Goal: Task Accomplishment & Management: Use online tool/utility

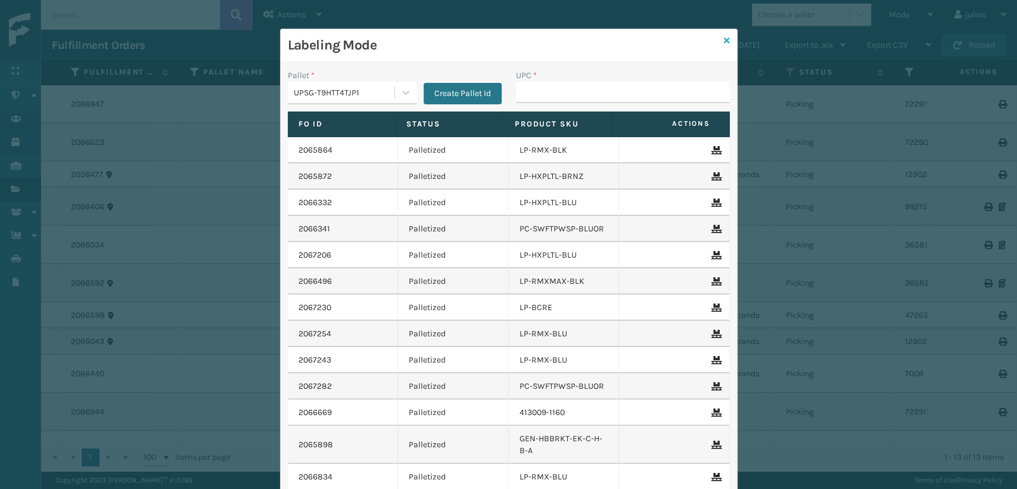
click at [724, 41] on icon at bounding box center [727, 40] width 6 height 8
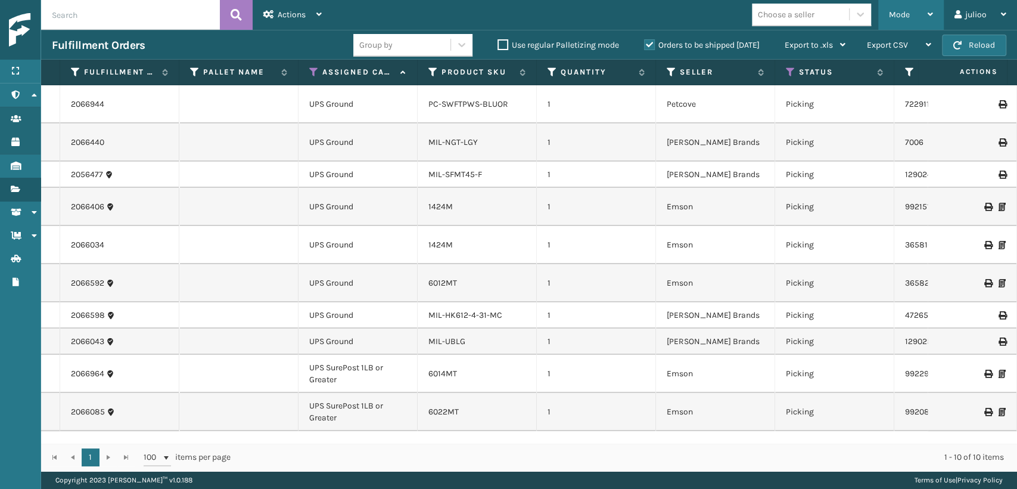
click at [903, 24] on div "Mode" at bounding box center [911, 15] width 44 height 30
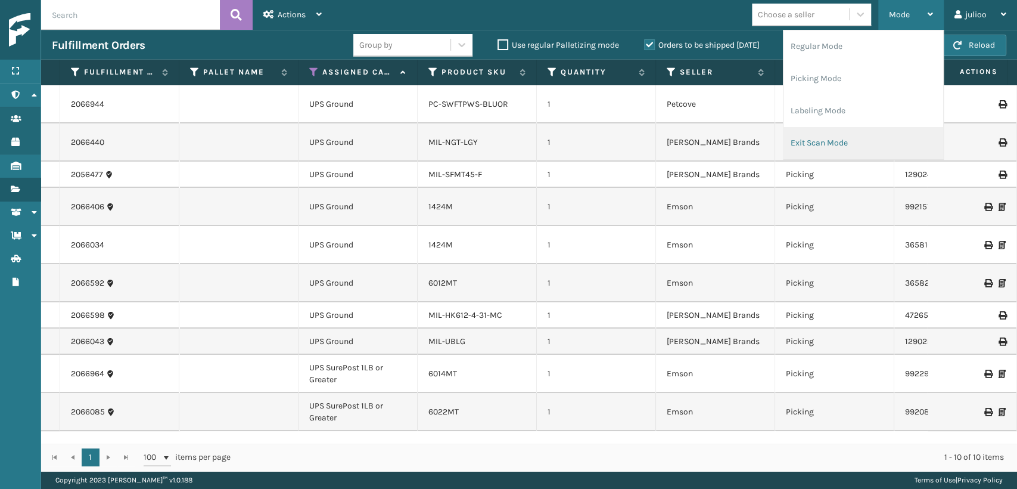
click at [809, 142] on li "Exit Scan Mode" at bounding box center [864, 143] width 160 height 32
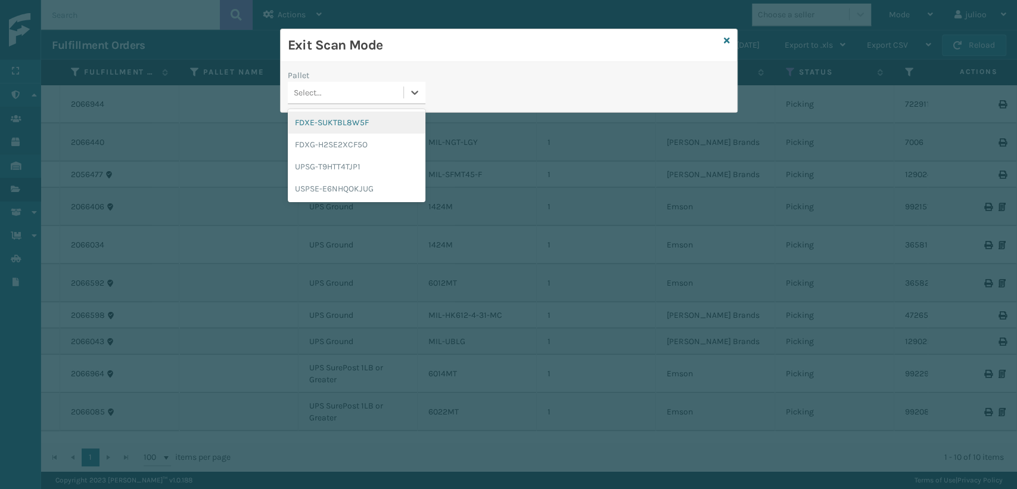
click at [296, 92] on div "Select..." at bounding box center [308, 92] width 28 height 13
click at [319, 145] on div "FDXG-H2SE2XCF5O" at bounding box center [357, 144] width 138 height 22
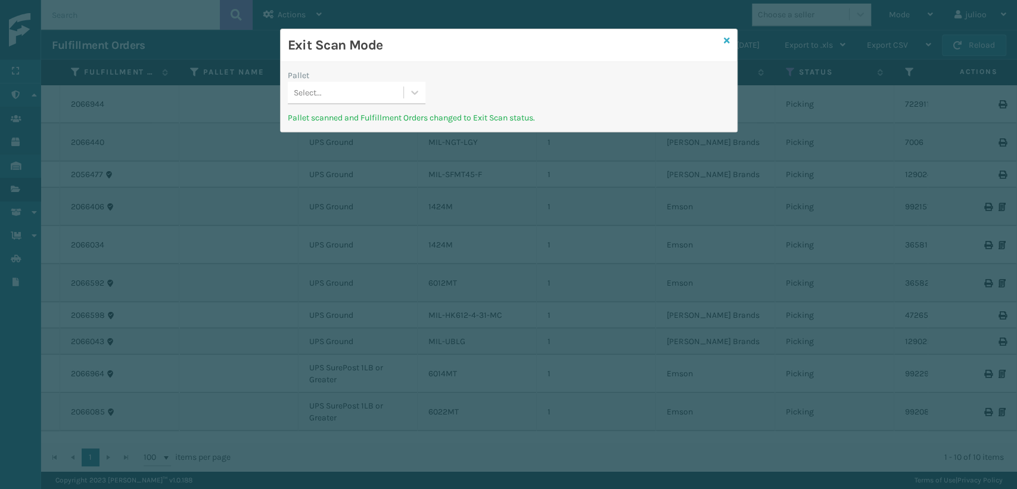
click at [726, 39] on icon at bounding box center [727, 40] width 6 height 8
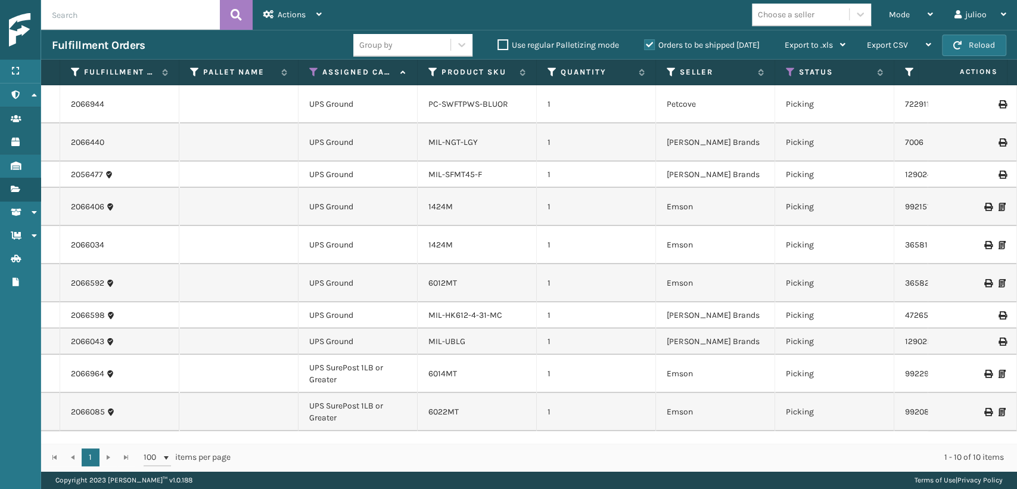
drag, startPoint x: 905, startPoint y: 7, endPoint x: 853, endPoint y: 65, distance: 77.3
click at [895, 17] on div "Mode" at bounding box center [911, 15] width 44 height 30
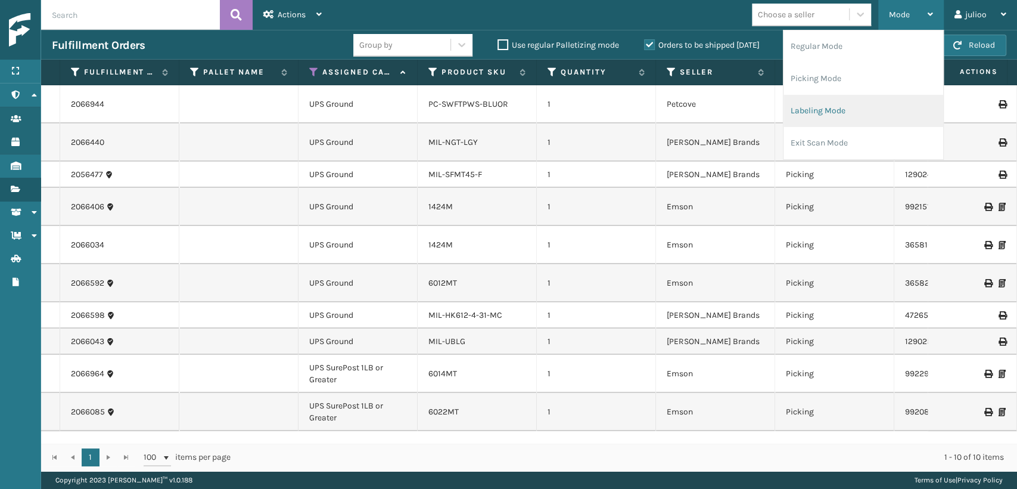
click at [802, 108] on li "Labeling Mode" at bounding box center [864, 111] width 160 height 32
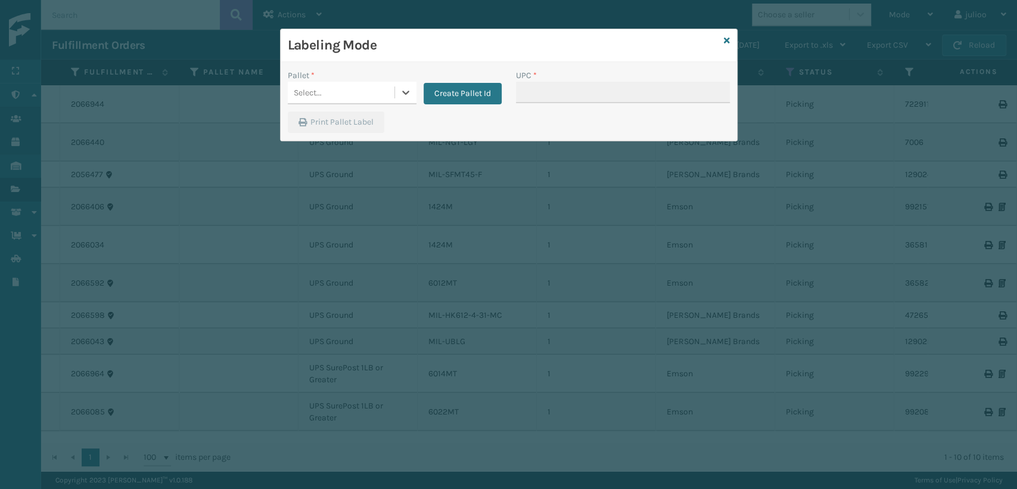
click at [363, 90] on div "Select..." at bounding box center [341, 93] width 107 height 20
click at [465, 95] on button "Create Pallet Id" at bounding box center [463, 93] width 78 height 21
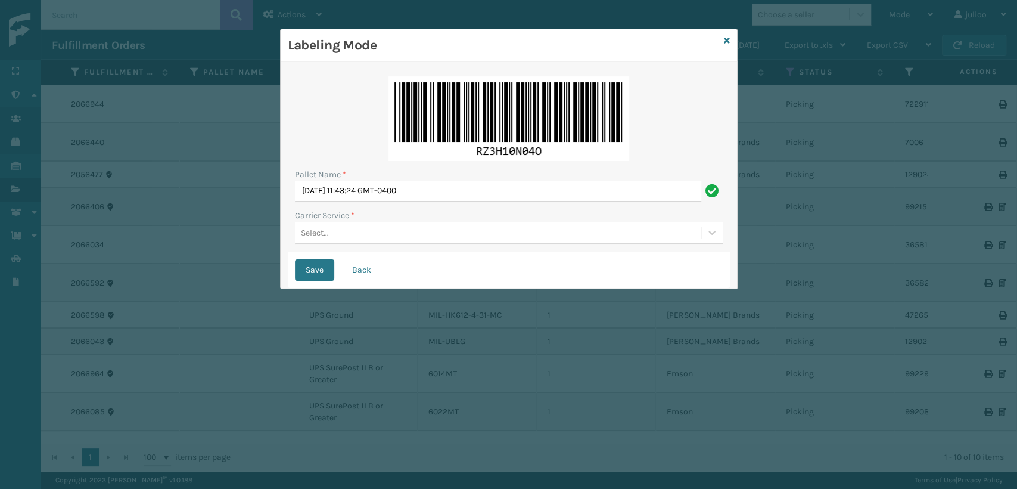
click at [312, 228] on div "Select..." at bounding box center [315, 232] width 28 height 13
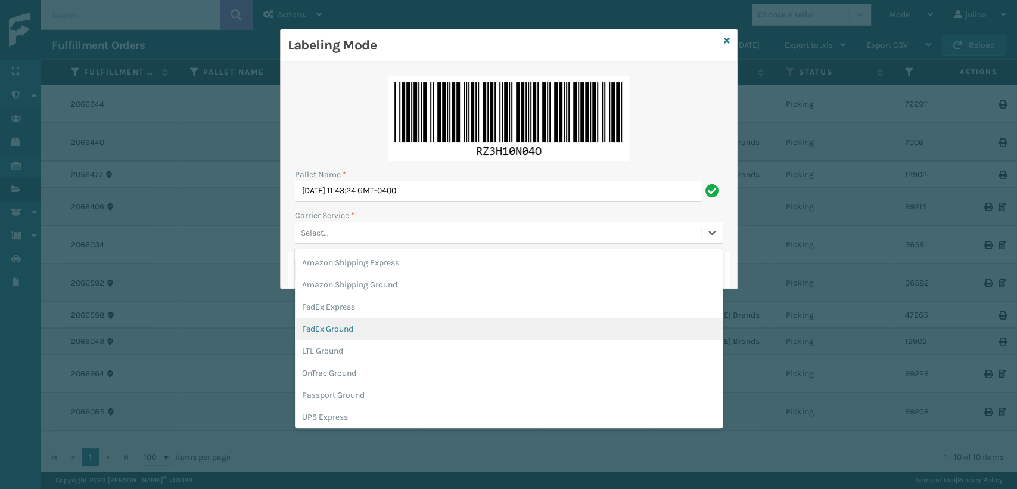
click at [322, 328] on div "FedEx Ground" at bounding box center [509, 329] width 428 height 22
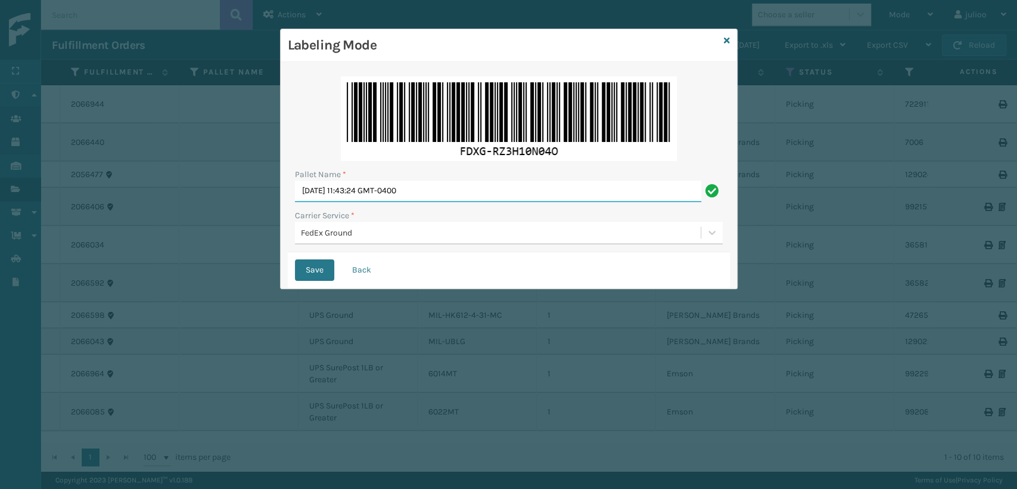
drag, startPoint x: 440, startPoint y: 192, endPoint x: 257, endPoint y: 200, distance: 183.1
click at [257, 200] on div "Labeling Mode Pallet Name * [DATE] 11:43:24 GMT-0400 Carrier Service * FedEx Gr…" at bounding box center [508, 244] width 1017 height 489
type input "T956121"
click at [295, 259] on button "Save" at bounding box center [314, 269] width 39 height 21
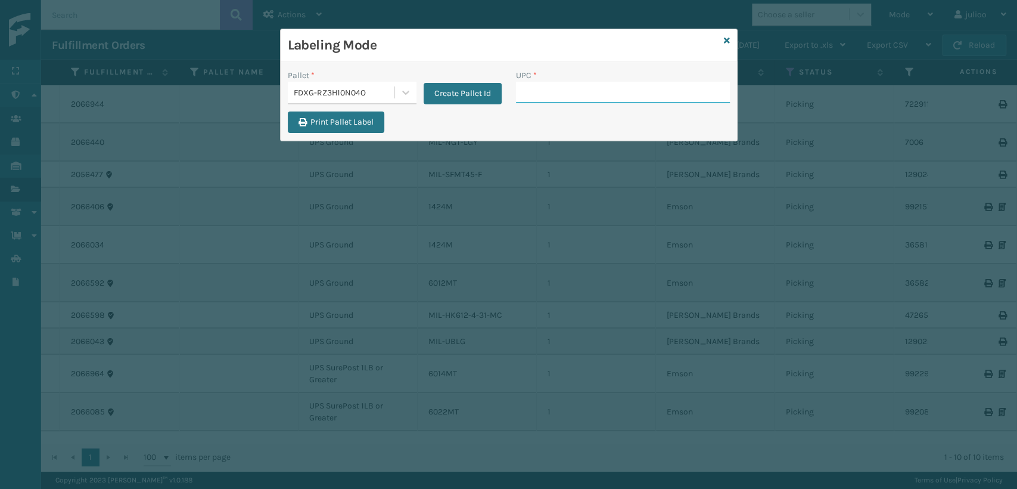
click at [572, 92] on input "UPC *" at bounding box center [623, 92] width 214 height 21
click at [728, 42] on icon at bounding box center [727, 40] width 6 height 8
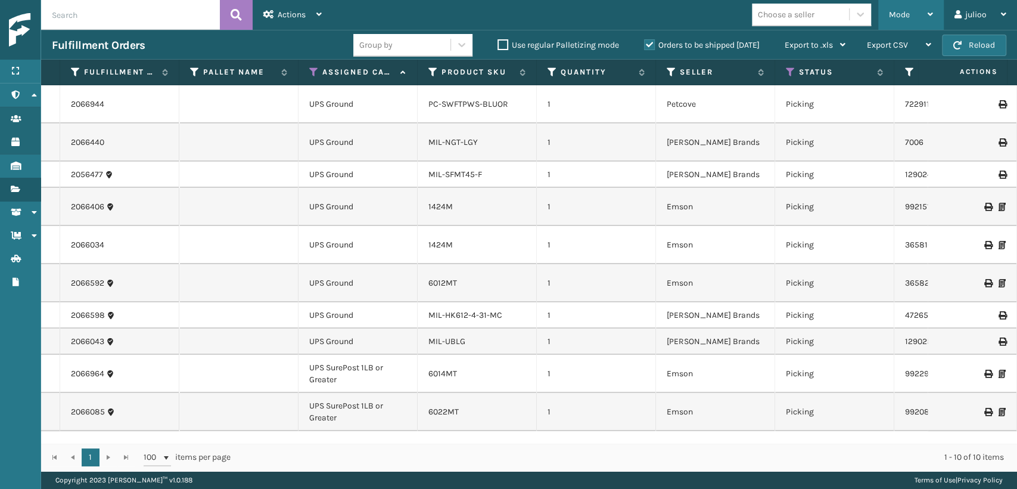
click at [901, 8] on div "Mode" at bounding box center [911, 15] width 44 height 30
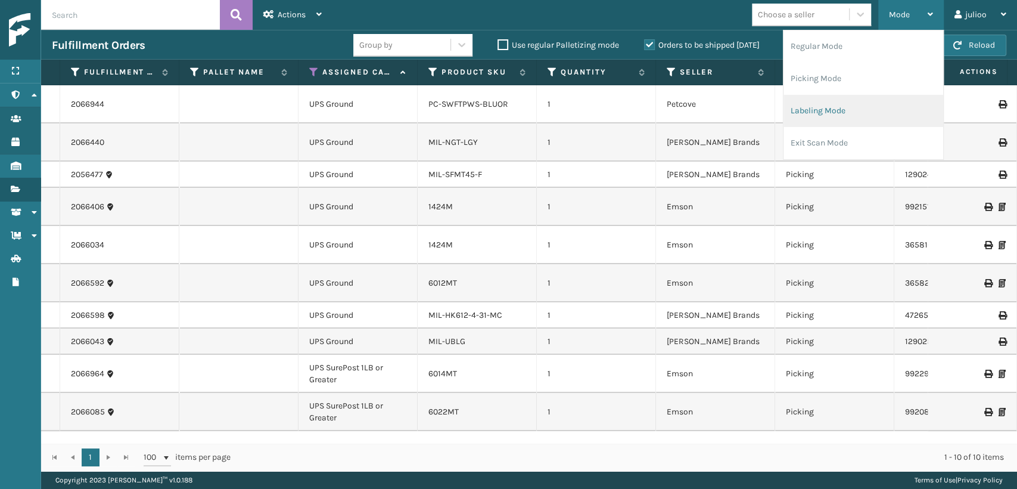
click at [796, 117] on li "Labeling Mode" at bounding box center [864, 111] width 160 height 32
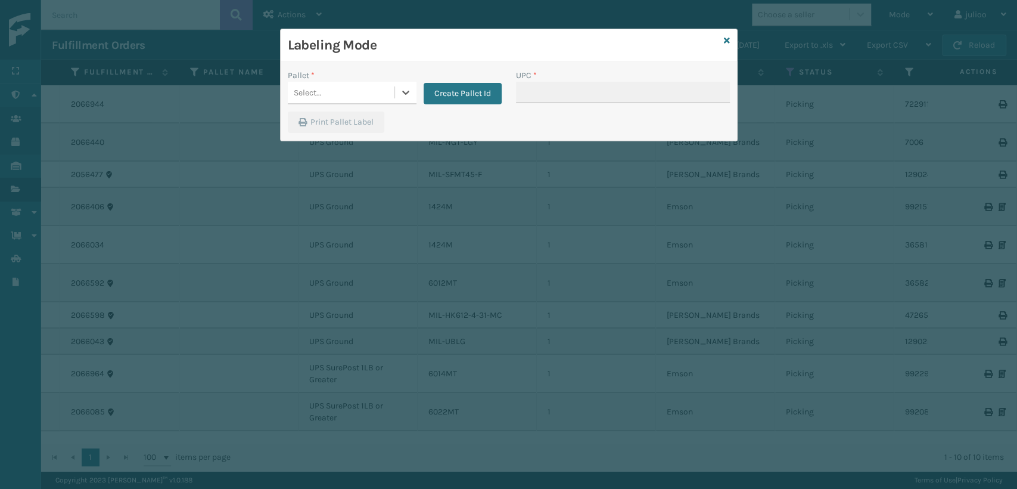
click at [330, 85] on div "Select..." at bounding box center [341, 93] width 107 height 20
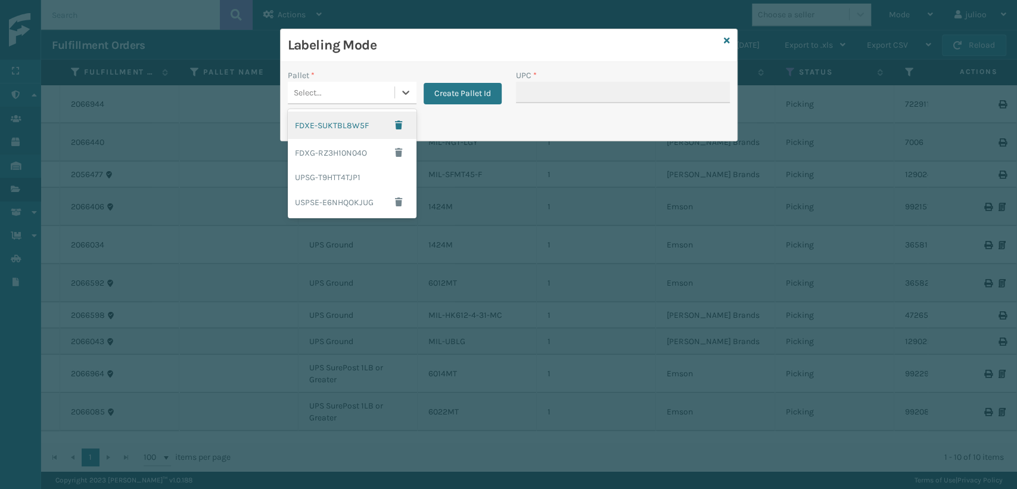
click at [320, 97] on div "Select..." at bounding box center [308, 92] width 28 height 13
click at [317, 176] on div "UPSG-T9HTT4TJP1" at bounding box center [352, 177] width 129 height 22
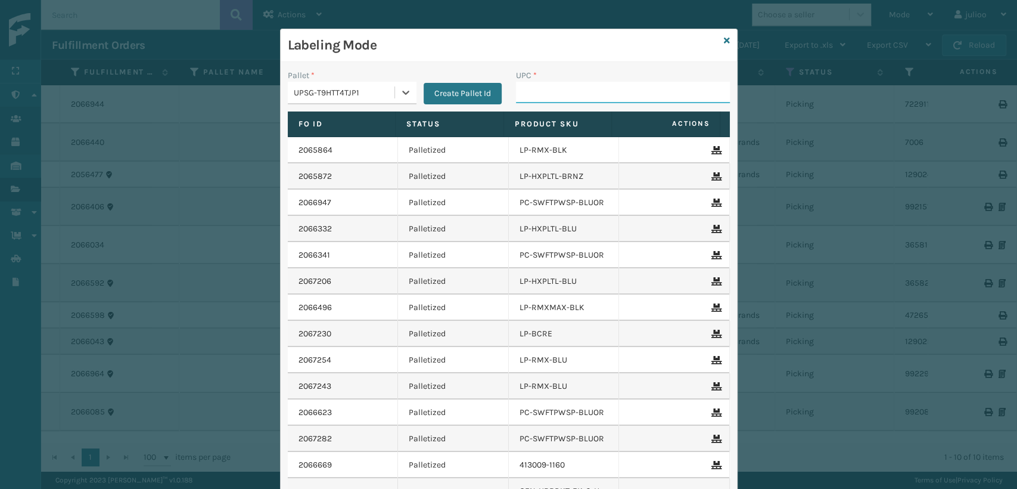
click at [517, 97] on input "UPC *" at bounding box center [623, 92] width 214 height 21
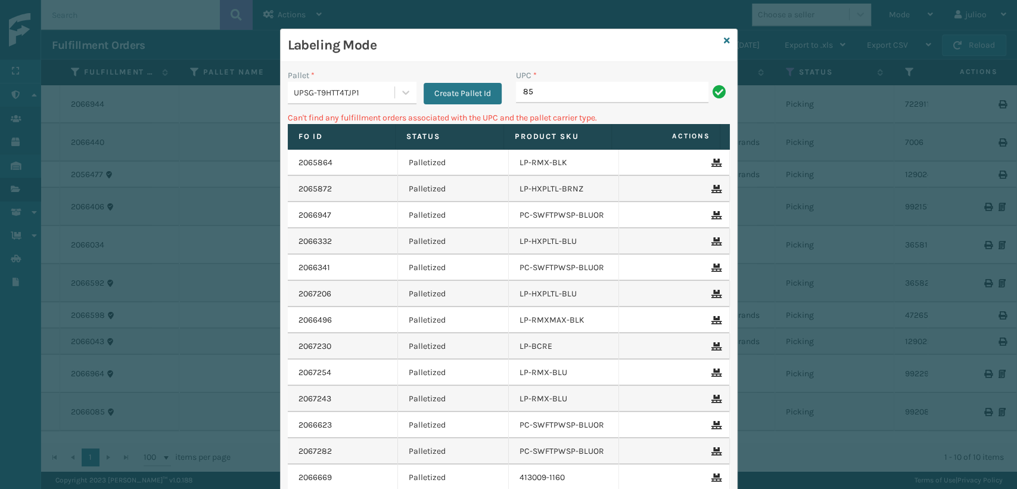
type input "8"
type input "0"
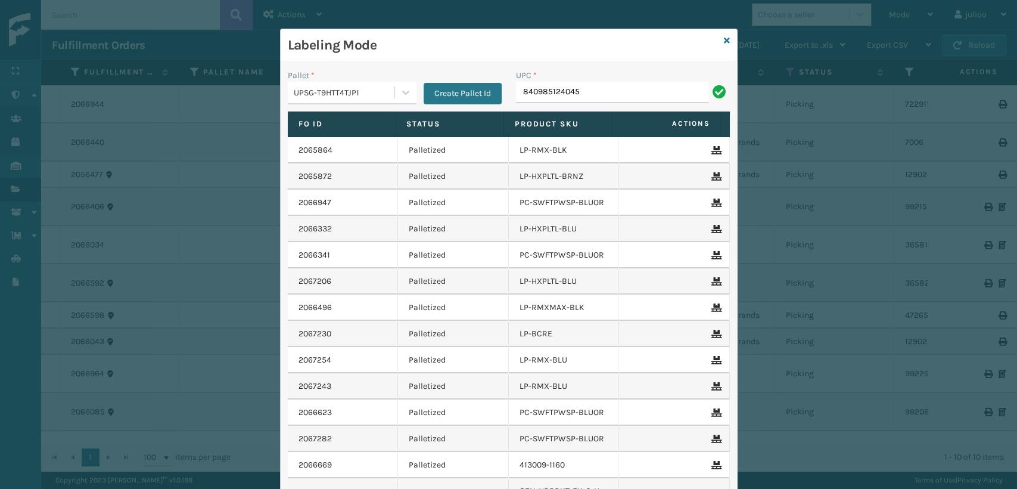
type input "840985124045"
click at [726, 41] on div "Labeling Mode" at bounding box center [509, 45] width 456 height 33
click at [724, 39] on icon at bounding box center [727, 40] width 6 height 8
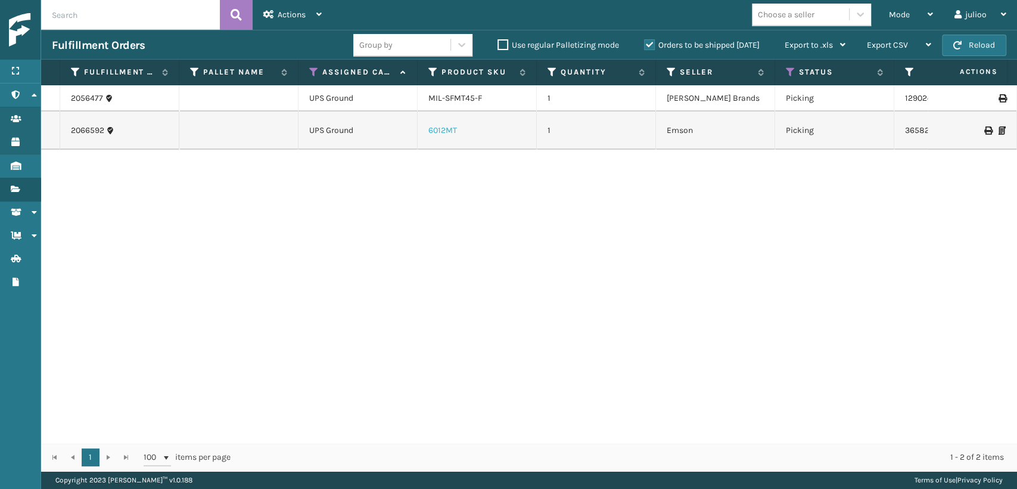
click at [440, 130] on link "6012MT" at bounding box center [442, 130] width 29 height 10
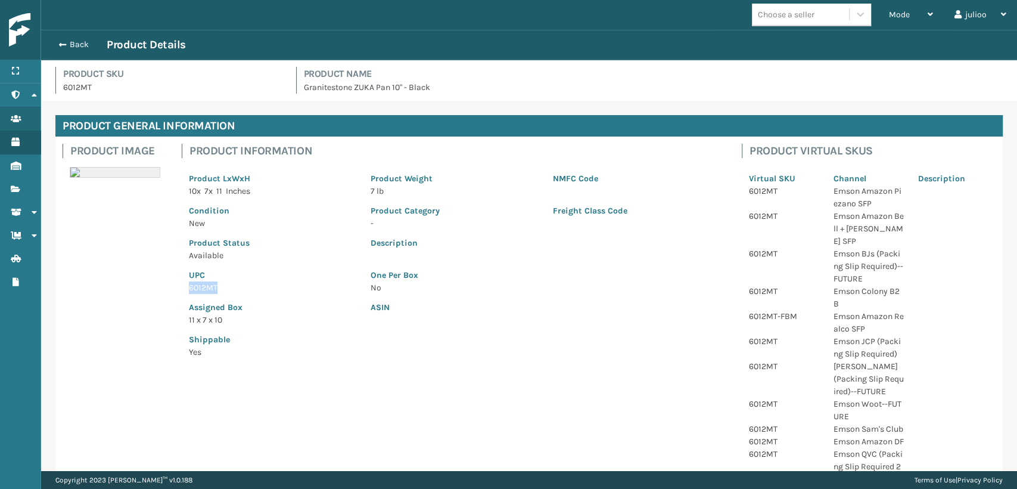
drag, startPoint x: 231, startPoint y: 284, endPoint x: 158, endPoint y: 284, distance: 73.3
copy p "6012MT"
click at [58, 45] on span "button" at bounding box center [60, 45] width 7 height 8
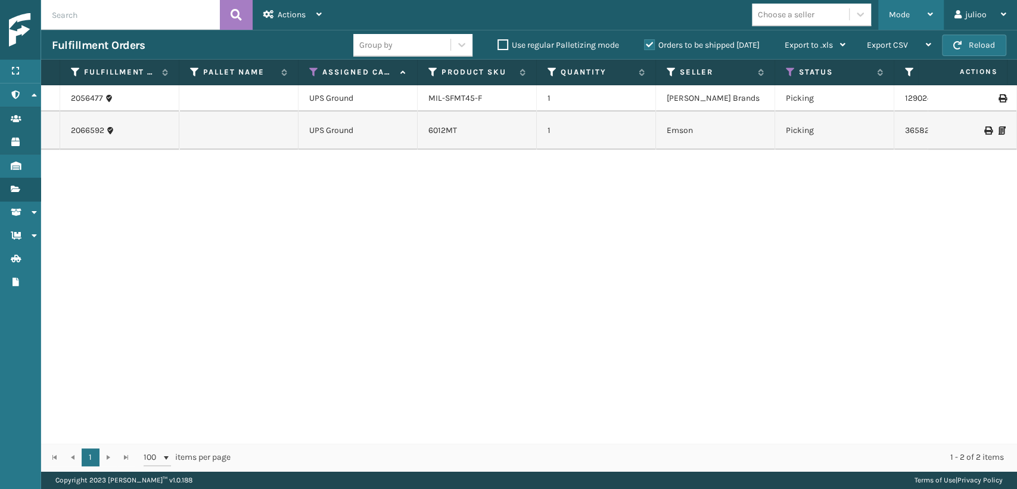
click at [883, 20] on div "Mode Regular Mode Picking Mode Labeling Mode Exit Scan Mode" at bounding box center [911, 15] width 66 height 30
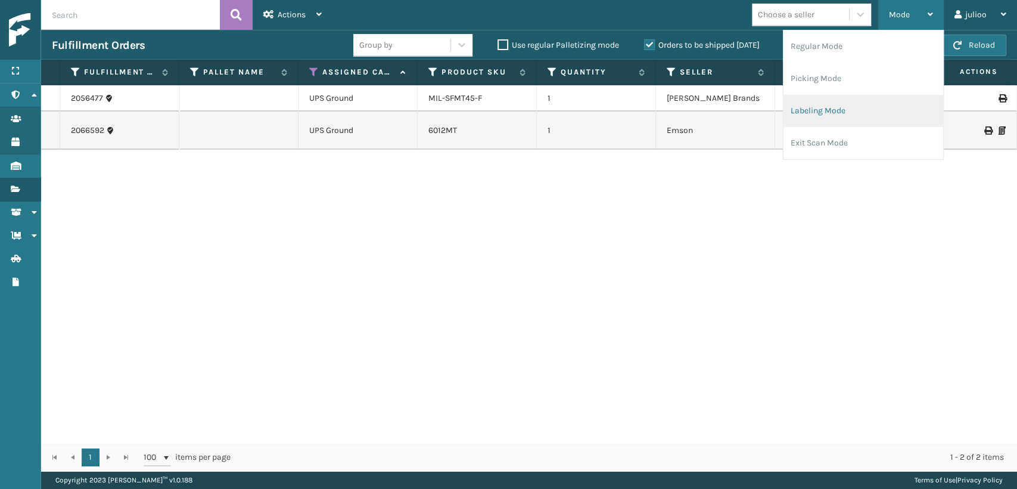
click at [797, 109] on li "Labeling Mode" at bounding box center [864, 111] width 160 height 32
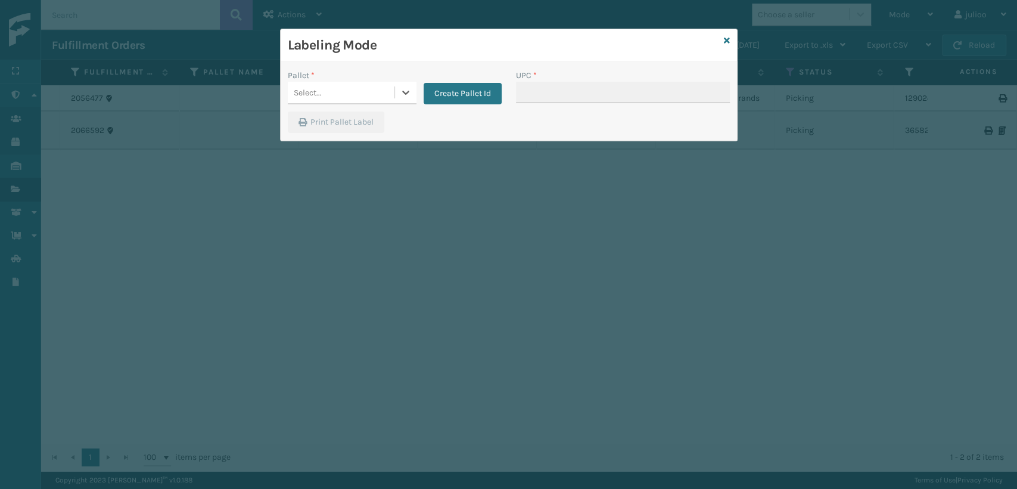
click at [339, 100] on div "Select..." at bounding box center [341, 93] width 107 height 20
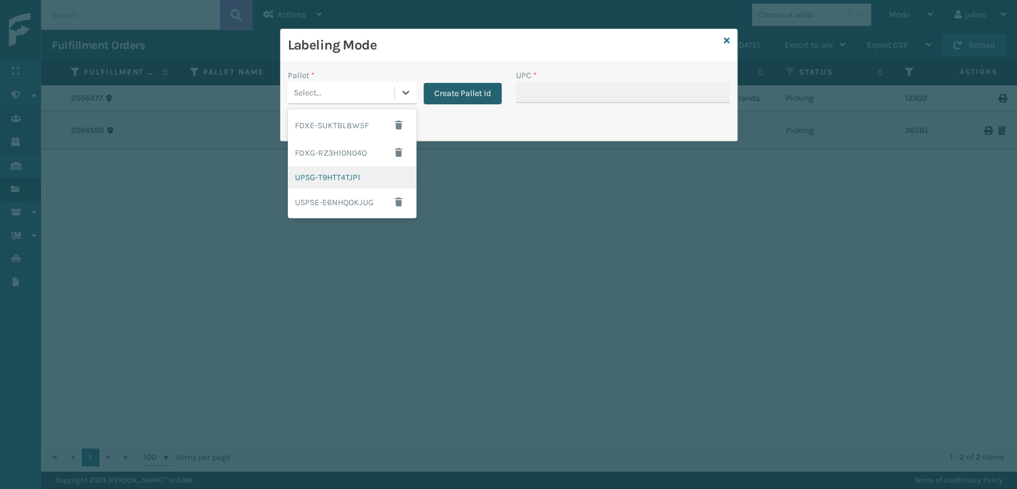
drag, startPoint x: 329, startPoint y: 175, endPoint x: 492, endPoint y: 91, distance: 183.6
click at [328, 173] on div "UPSG-T9HTT4TJP1" at bounding box center [352, 177] width 129 height 22
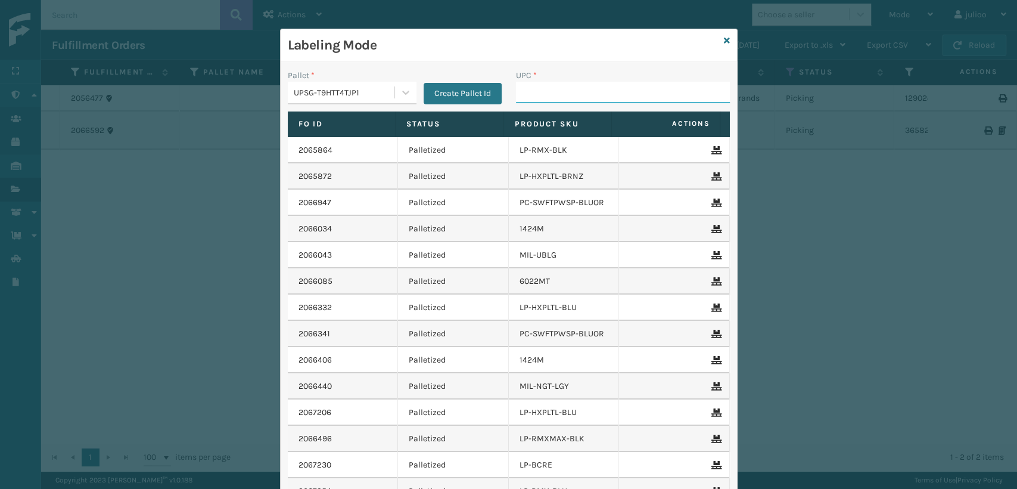
click at [568, 87] on input "UPC *" at bounding box center [623, 92] width 214 height 21
paste input "6012MT"
type input "6012MT"
click at [724, 36] on icon at bounding box center [727, 40] width 6 height 8
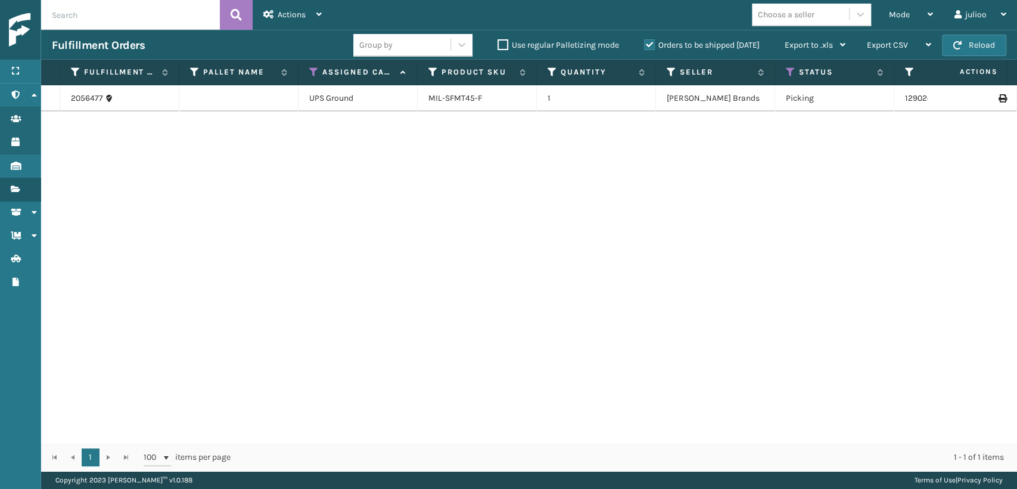
click at [647, 44] on label "Orders to be shipped [DATE]" at bounding box center [702, 45] width 116 height 10
click at [645, 44] on input "Orders to be shipped [DATE]" at bounding box center [644, 42] width 1 height 8
click at [650, 44] on label "Orders to be shipped [DATE]" at bounding box center [702, 45] width 116 height 10
click at [645, 44] on input "Orders to be shipped [DATE]" at bounding box center [644, 42] width 1 height 8
click at [920, 8] on div "Mode" at bounding box center [911, 15] width 44 height 30
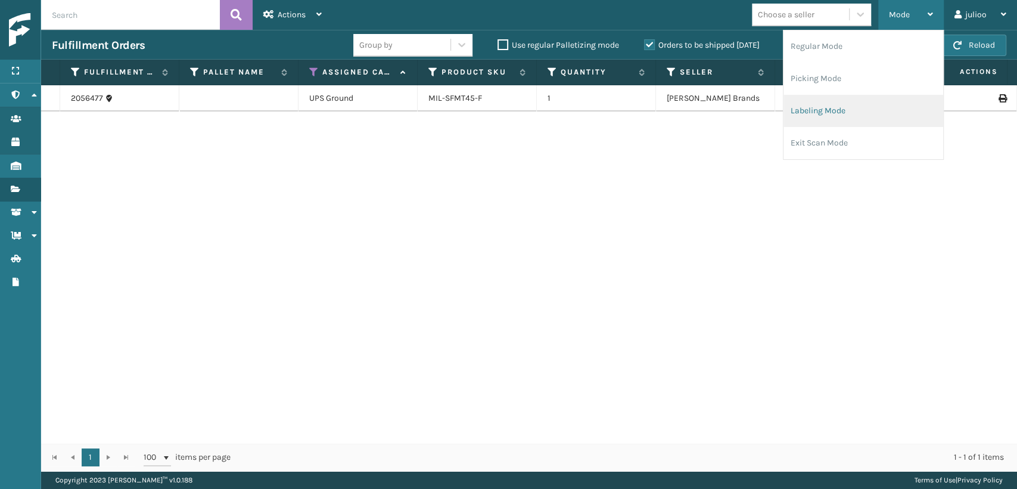
click at [812, 109] on li "Labeling Mode" at bounding box center [864, 111] width 160 height 32
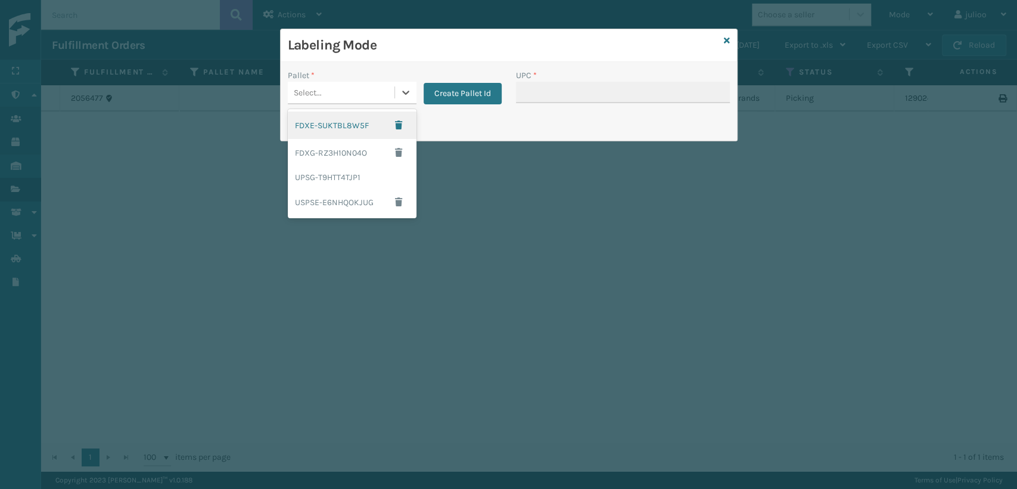
drag, startPoint x: 364, startPoint y: 95, endPoint x: 412, endPoint y: 110, distance: 50.9
click at [375, 100] on div "Select..." at bounding box center [341, 93] width 107 height 20
click at [337, 158] on div "FDXG-RZ3H10N04O" at bounding box center [352, 152] width 129 height 27
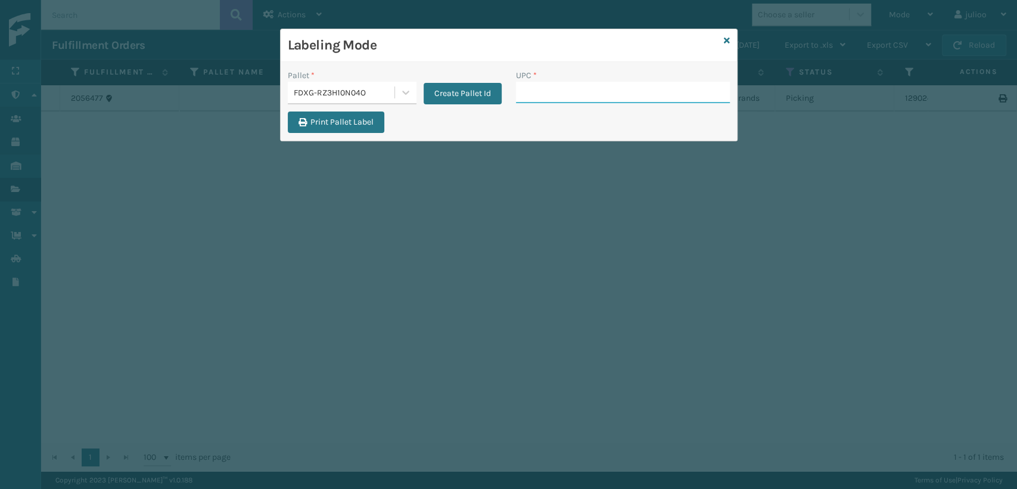
click at [529, 84] on input "UPC *" at bounding box center [623, 92] width 214 height 21
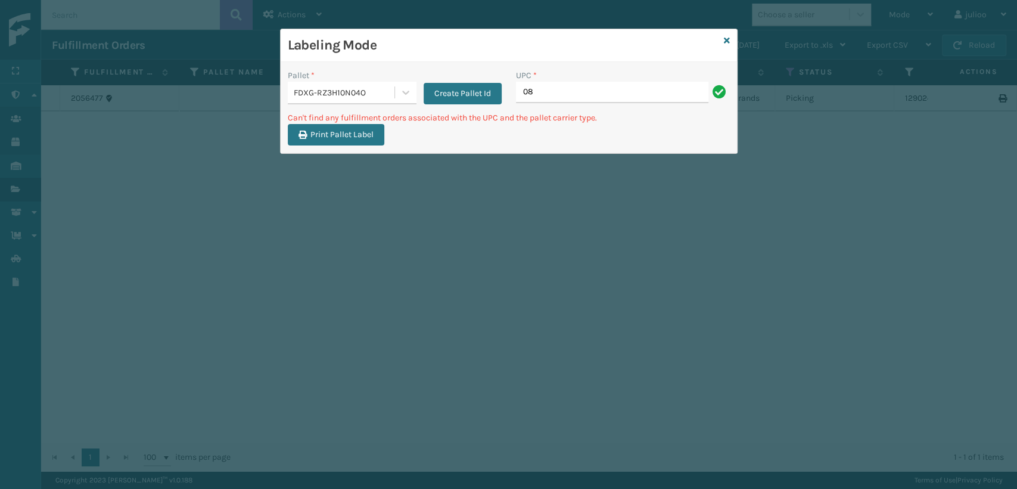
type input "0"
type input "GEN-AB-A-Q"
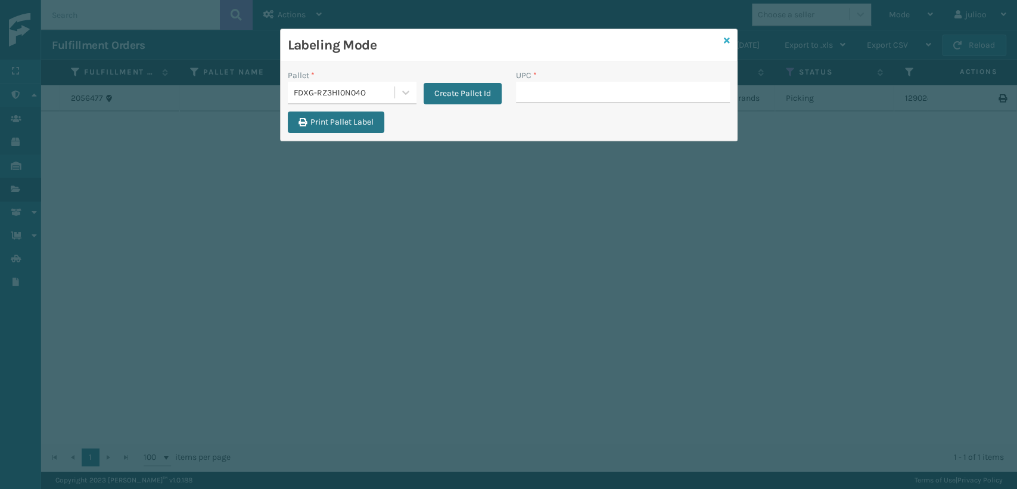
click at [725, 39] on icon at bounding box center [727, 40] width 6 height 8
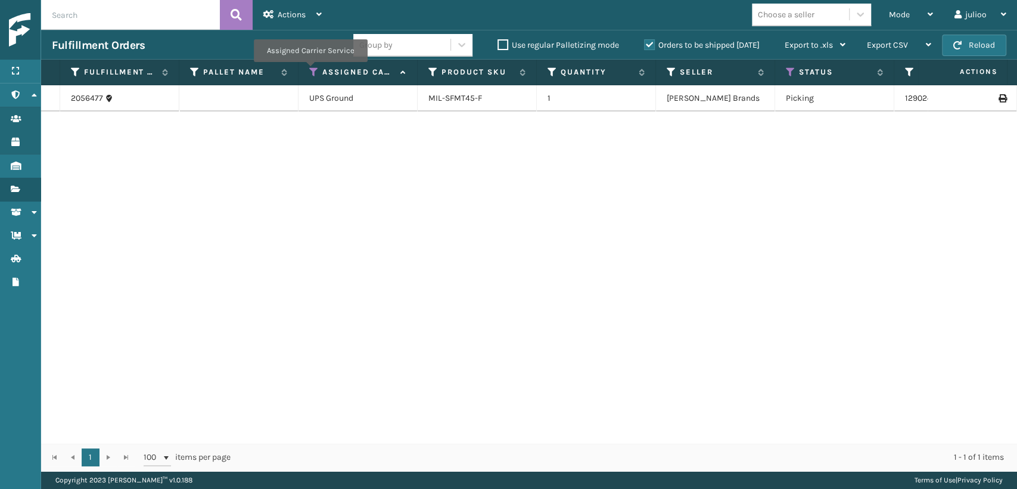
click at [310, 70] on icon at bounding box center [314, 72] width 10 height 11
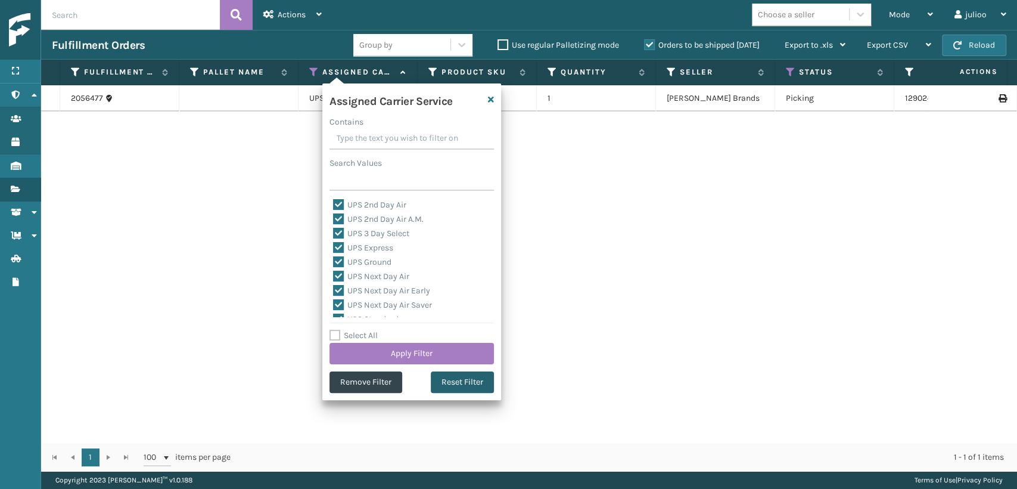
click at [448, 380] on button "Reset Filter" at bounding box center [462, 381] width 63 height 21
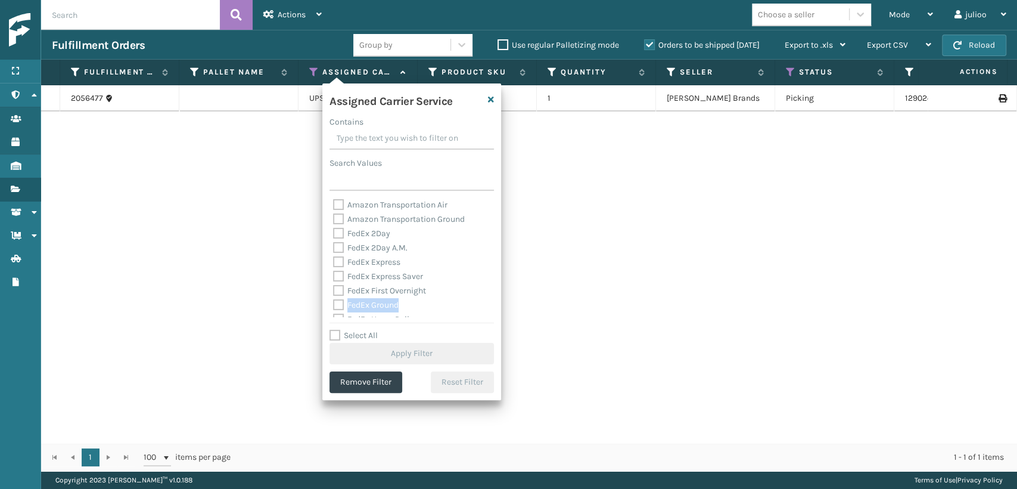
drag, startPoint x: 333, startPoint y: 302, endPoint x: 334, endPoint y: 295, distance: 6.6
click at [334, 302] on label "FedEx Ground" at bounding box center [366, 305] width 66 height 10
drag, startPoint x: 336, startPoint y: 291, endPoint x: 334, endPoint y: 283, distance: 8.1
click at [336, 290] on label "FedEx First Overnight" at bounding box center [379, 290] width 93 height 10
click at [334, 290] on input "FedEx First Overnight" at bounding box center [333, 288] width 1 height 8
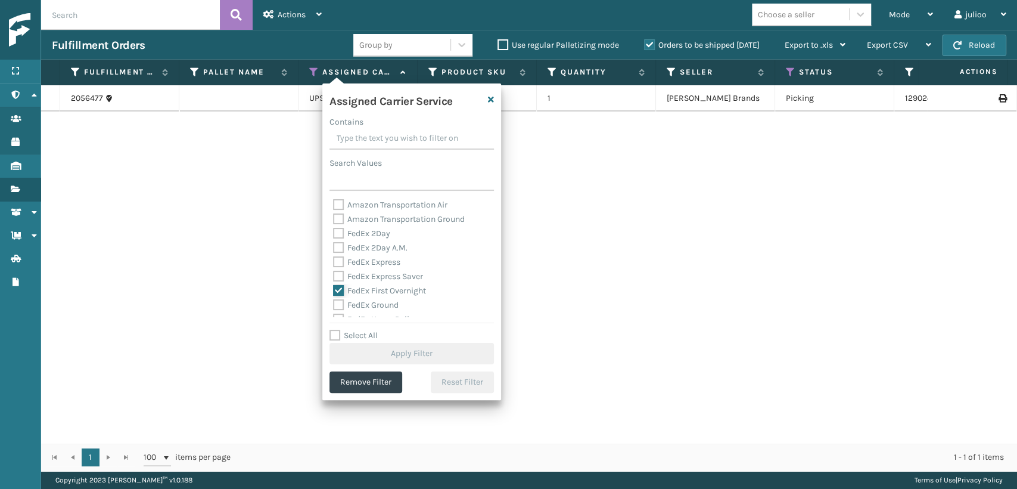
checkbox input "true"
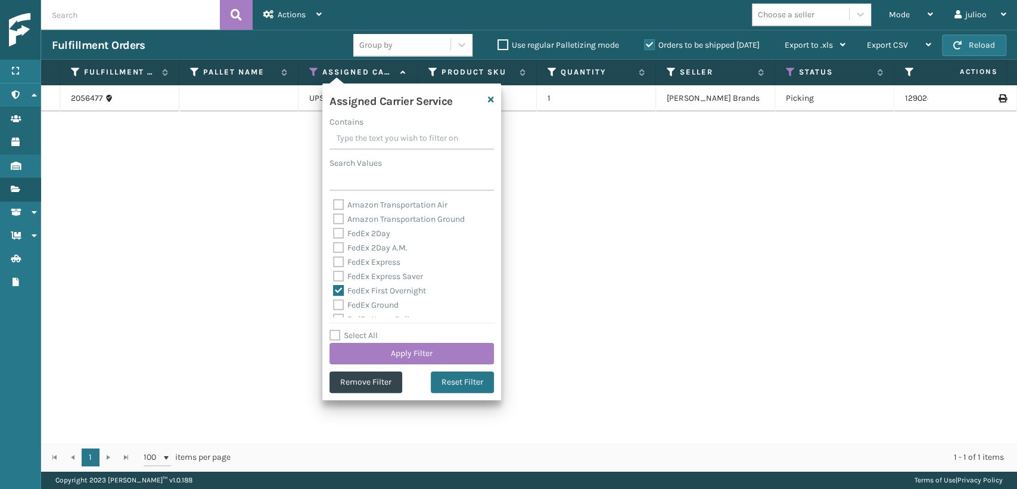
drag, startPoint x: 343, startPoint y: 277, endPoint x: 343, endPoint y: 271, distance: 6.0
click at [343, 275] on label "FedEx Express Saver" at bounding box center [378, 276] width 90 height 10
click at [338, 241] on div "FedEx 2Day A.M." at bounding box center [411, 248] width 157 height 14
click at [338, 235] on label "FedEx 2Day" at bounding box center [361, 233] width 57 height 10
click at [334, 234] on input "FedEx 2Day" at bounding box center [333, 230] width 1 height 8
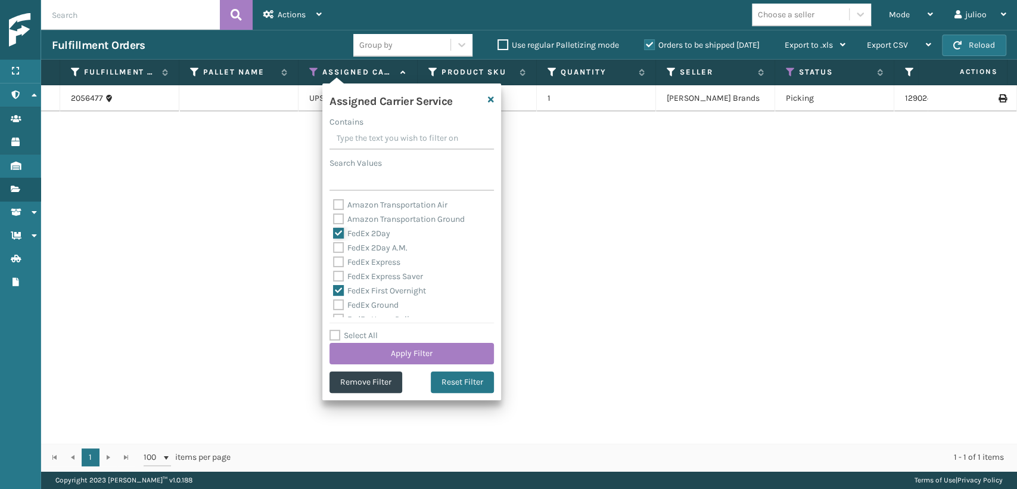
checkbox input "true"
click at [338, 247] on label "FedEx 2Day A.M." at bounding box center [370, 248] width 74 height 10
click at [334, 247] on input "FedEx 2Day A.M." at bounding box center [333, 245] width 1 height 8
checkbox input "true"
click at [338, 262] on label "FedEx Express" at bounding box center [366, 262] width 67 height 10
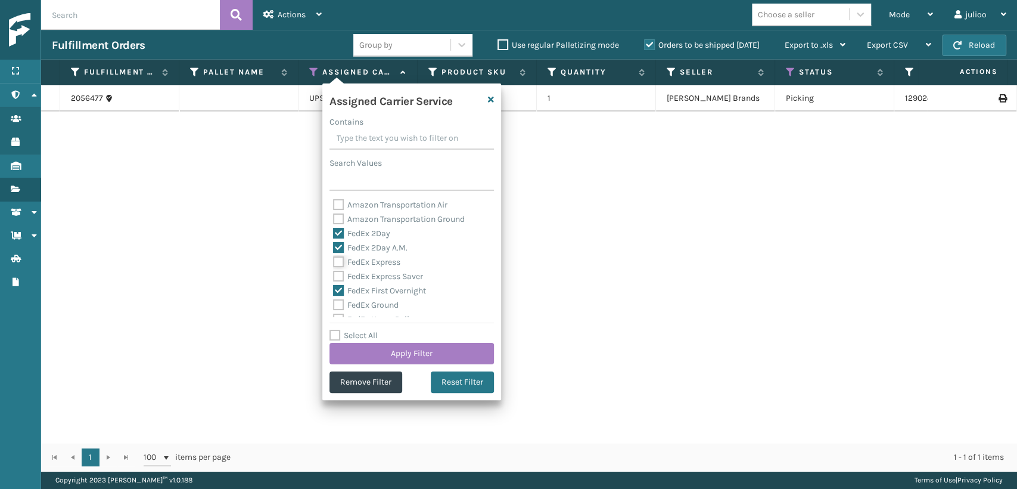
click at [334, 262] on input "FedEx Express" at bounding box center [333, 259] width 1 height 8
checkbox input "true"
click at [340, 279] on label "FedEx Express Saver" at bounding box center [378, 276] width 90 height 10
click at [334, 277] on input "FedEx Express Saver" at bounding box center [333, 273] width 1 height 8
checkbox input "true"
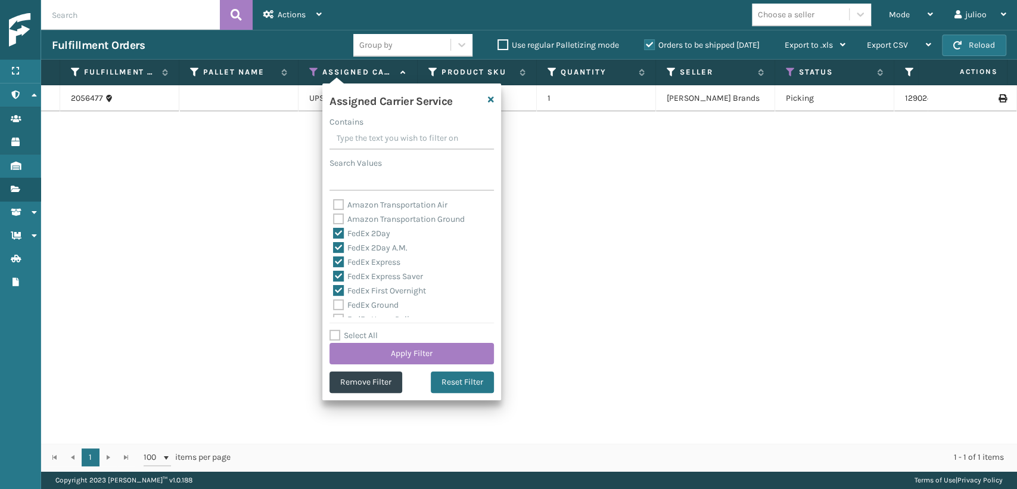
click at [339, 300] on label "FedEx Ground" at bounding box center [366, 305] width 66 height 10
click at [334, 299] on input "FedEx Ground" at bounding box center [333, 302] width 1 height 8
checkbox input "true"
drag, startPoint x: 336, startPoint y: 259, endPoint x: 339, endPoint y: 269, distance: 11.3
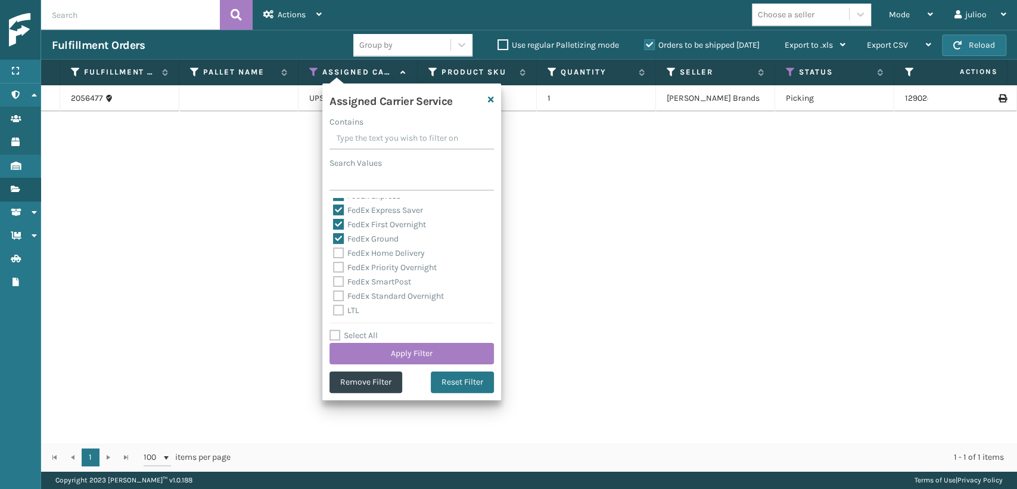
click at [336, 259] on div "FedEx Home Delivery" at bounding box center [411, 253] width 157 height 14
click at [337, 272] on div "FedEx Priority Overnight" at bounding box center [411, 267] width 157 height 14
click at [336, 268] on label "FedEx Priority Overnight" at bounding box center [385, 267] width 104 height 10
click at [334, 268] on input "FedEx Priority Overnight" at bounding box center [333, 264] width 1 height 8
checkbox input "true"
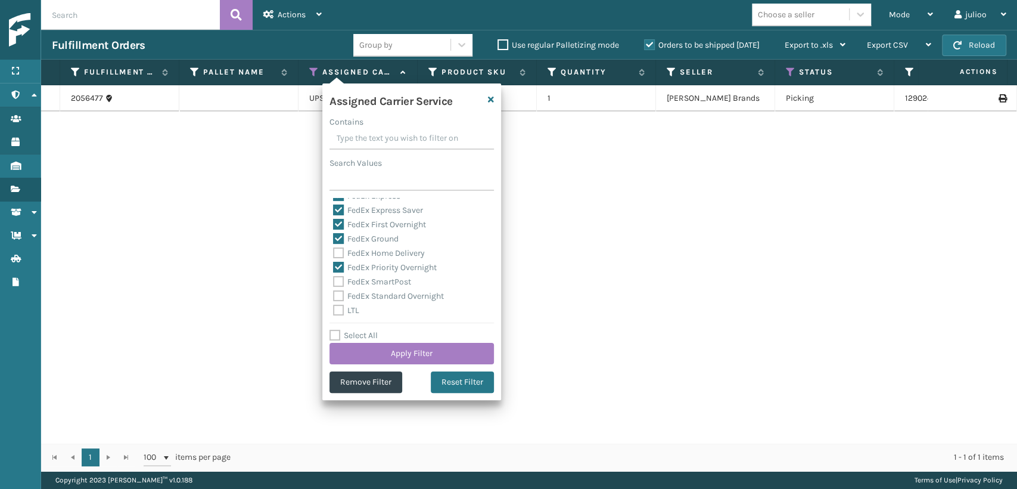
click at [335, 255] on label "FedEx Home Delivery" at bounding box center [379, 253] width 92 height 10
click at [334, 254] on input "FedEx Home Delivery" at bounding box center [333, 250] width 1 height 8
checkbox input "true"
click at [345, 281] on label "FedEx SmartPost" at bounding box center [372, 282] width 78 height 10
click at [334, 281] on input "FedEx SmartPost" at bounding box center [333, 279] width 1 height 8
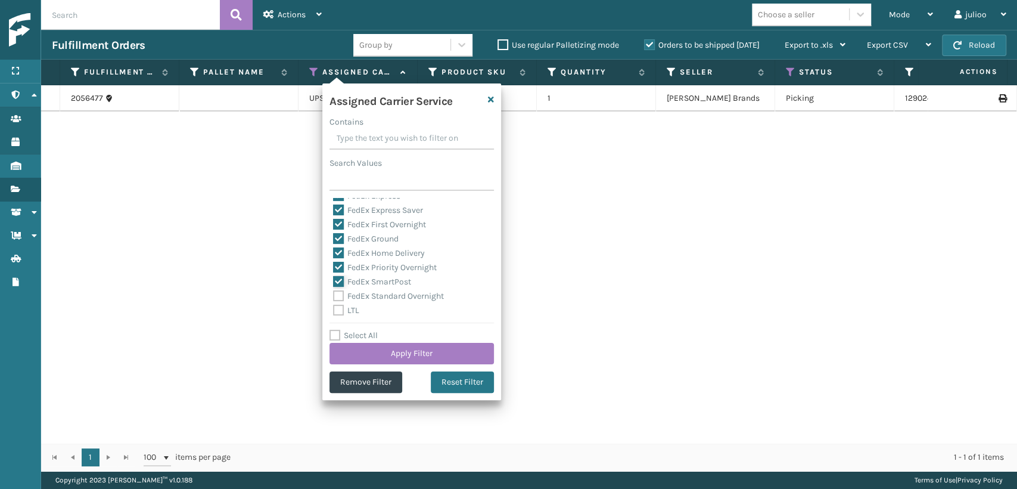
checkbox input "true"
click at [338, 294] on label "FedEx Standard Overnight" at bounding box center [388, 296] width 111 height 10
click at [334, 294] on input "FedEx Standard Overnight" at bounding box center [333, 293] width 1 height 8
checkbox input "true"
click at [391, 356] on button "Apply Filter" at bounding box center [412, 353] width 164 height 21
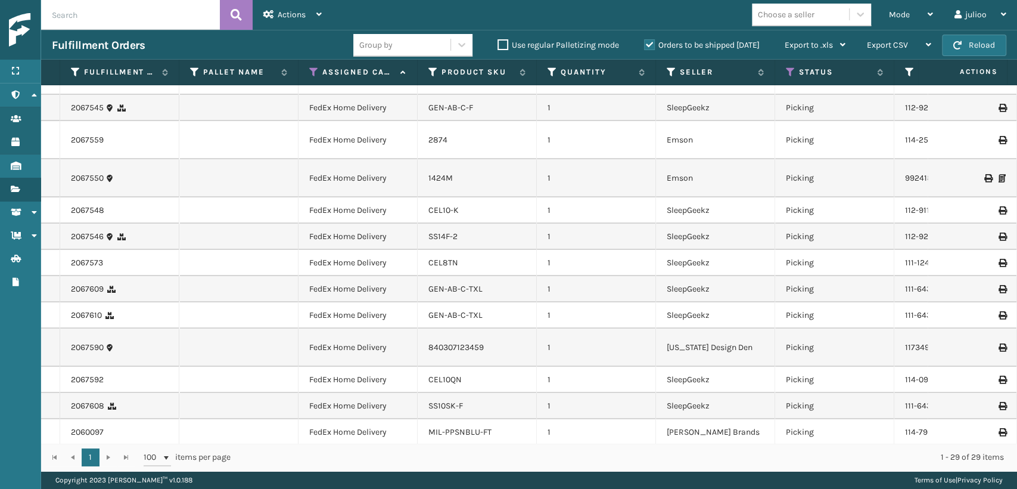
scroll to position [472, 0]
